Goal: Task Accomplishment & Management: Manage account settings

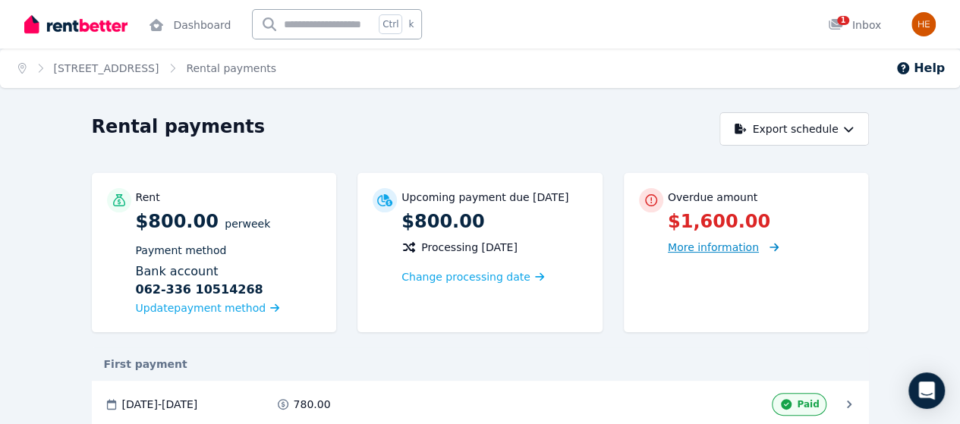
click at [759, 246] on span "More information" at bounding box center [713, 247] width 91 height 12
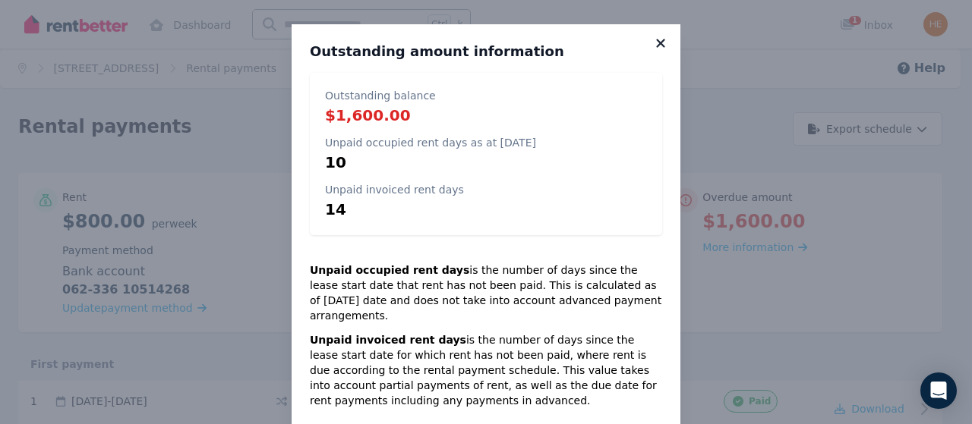
click at [657, 48] on icon at bounding box center [660, 43] width 15 height 14
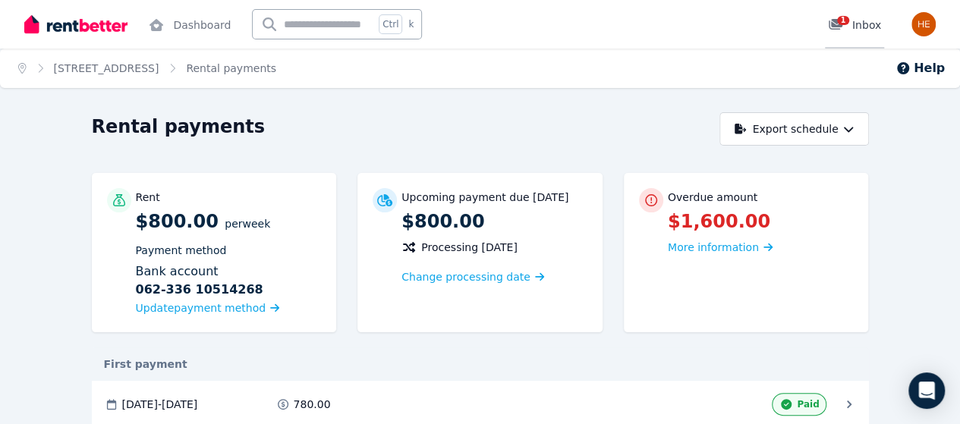
click at [856, 27] on div "1 Inbox" at bounding box center [854, 24] width 53 height 15
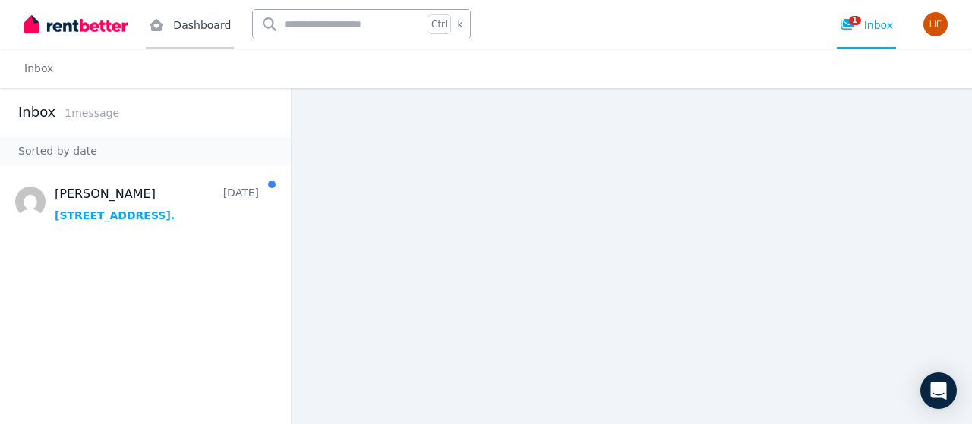
click at [194, 22] on link "Dashboard" at bounding box center [190, 24] width 88 height 49
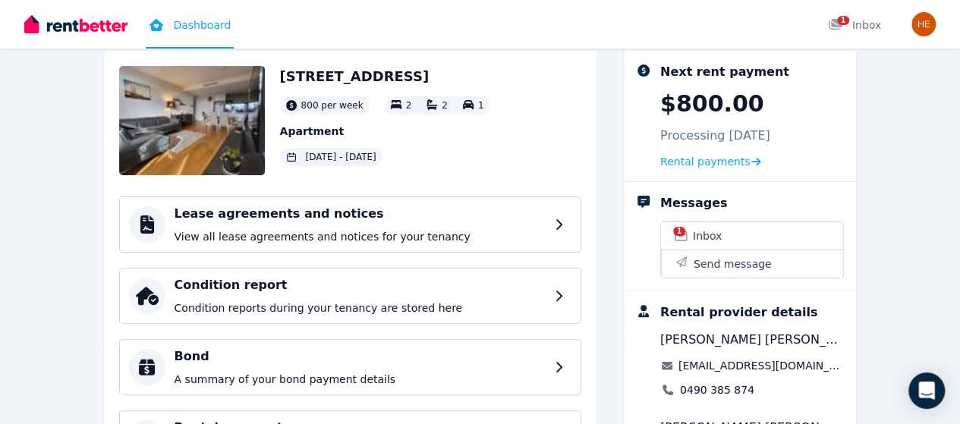
scroll to position [77, 0]
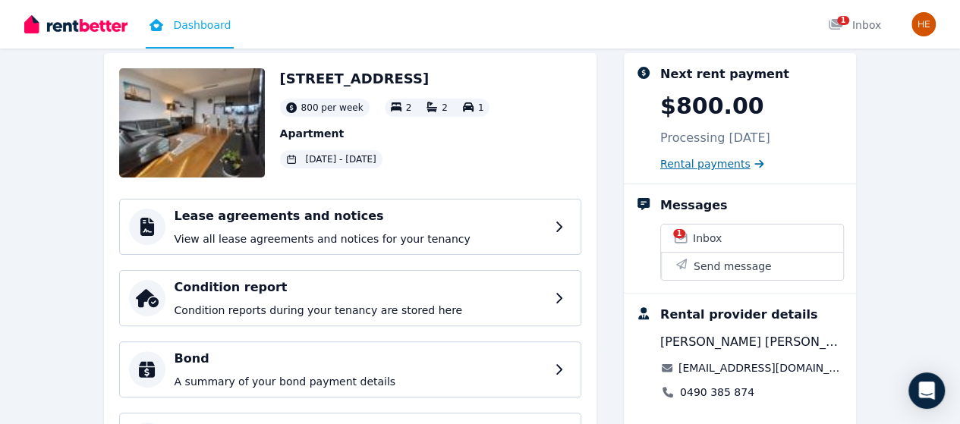
click at [733, 167] on span "Rental payments" at bounding box center [706, 163] width 90 height 15
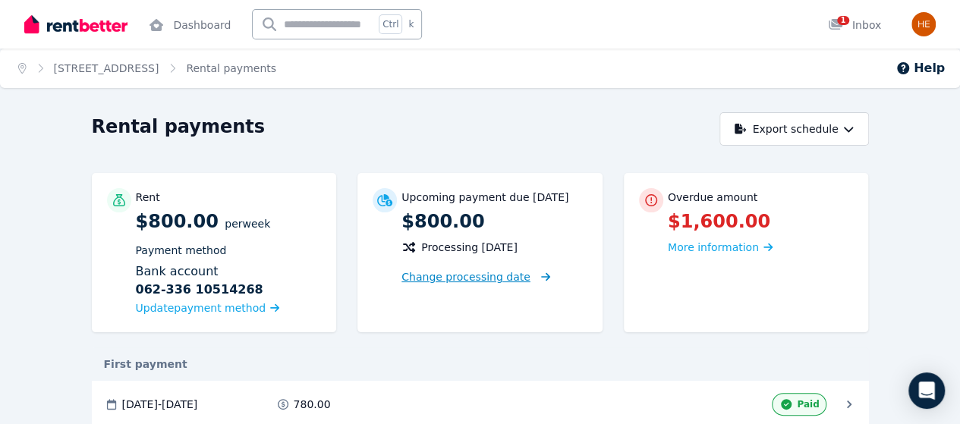
click at [474, 274] on span "Change processing date" at bounding box center [466, 277] width 129 height 15
